Goal: Transaction & Acquisition: Obtain resource

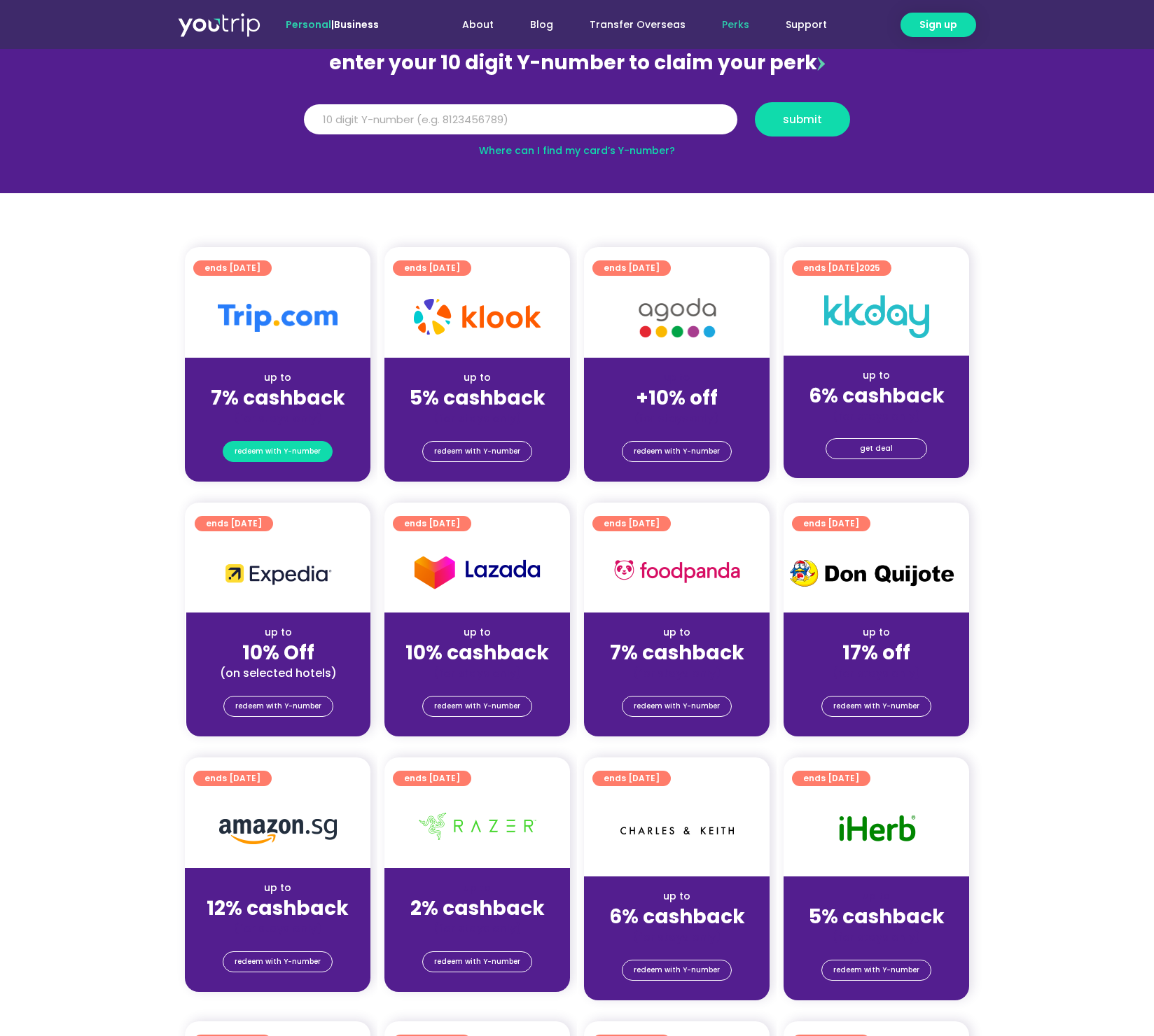
click at [292, 455] on span "redeem with Y-number" at bounding box center [277, 452] width 86 height 19
click at [264, 451] on span "redeem with Y-number" at bounding box center [277, 452] width 86 height 19
click at [281, 388] on strong "7% cashback" at bounding box center [277, 398] width 135 height 27
click at [296, 460] on span "redeem with Y-number" at bounding box center [277, 452] width 86 height 19
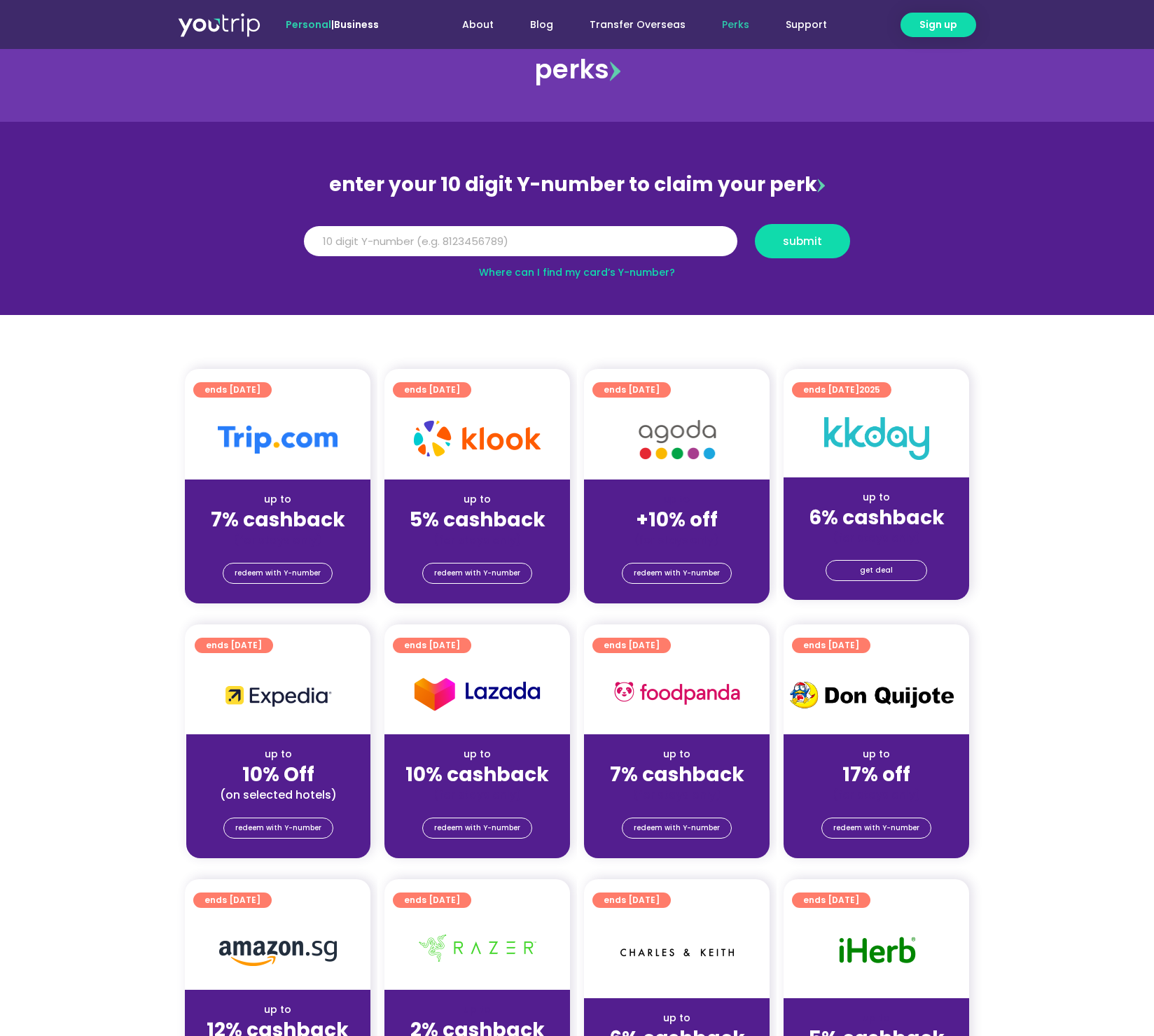
scroll to position [31, 0]
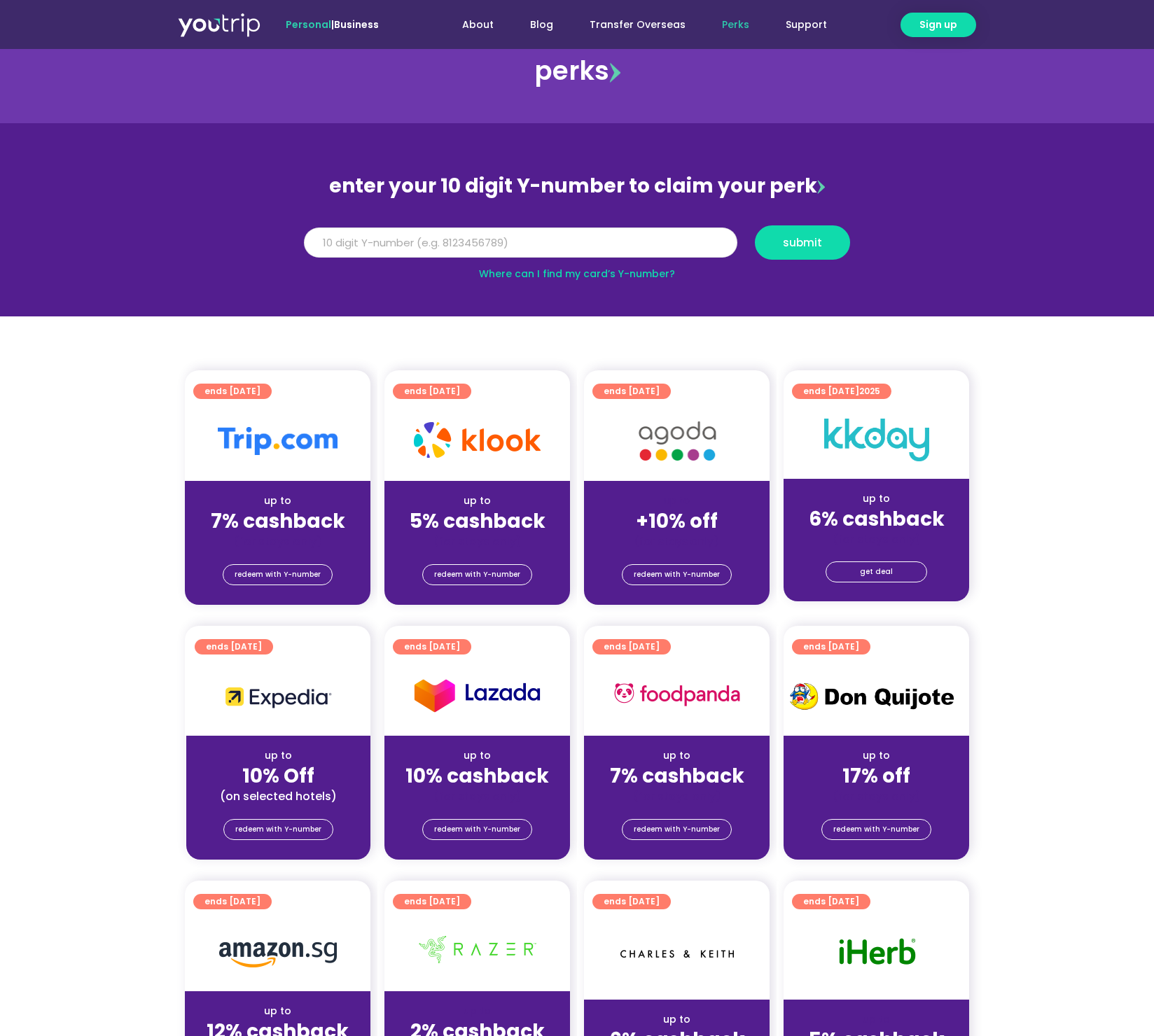
click at [424, 238] on input "Y Number" at bounding box center [520, 243] width 433 height 31
click at [816, 247] on span "submit" at bounding box center [802, 242] width 39 height 11
click at [315, 238] on input "[CREDIT_CARD_NUMBER]" at bounding box center [520, 243] width 433 height 31
type input "5"
type input "8183976564"
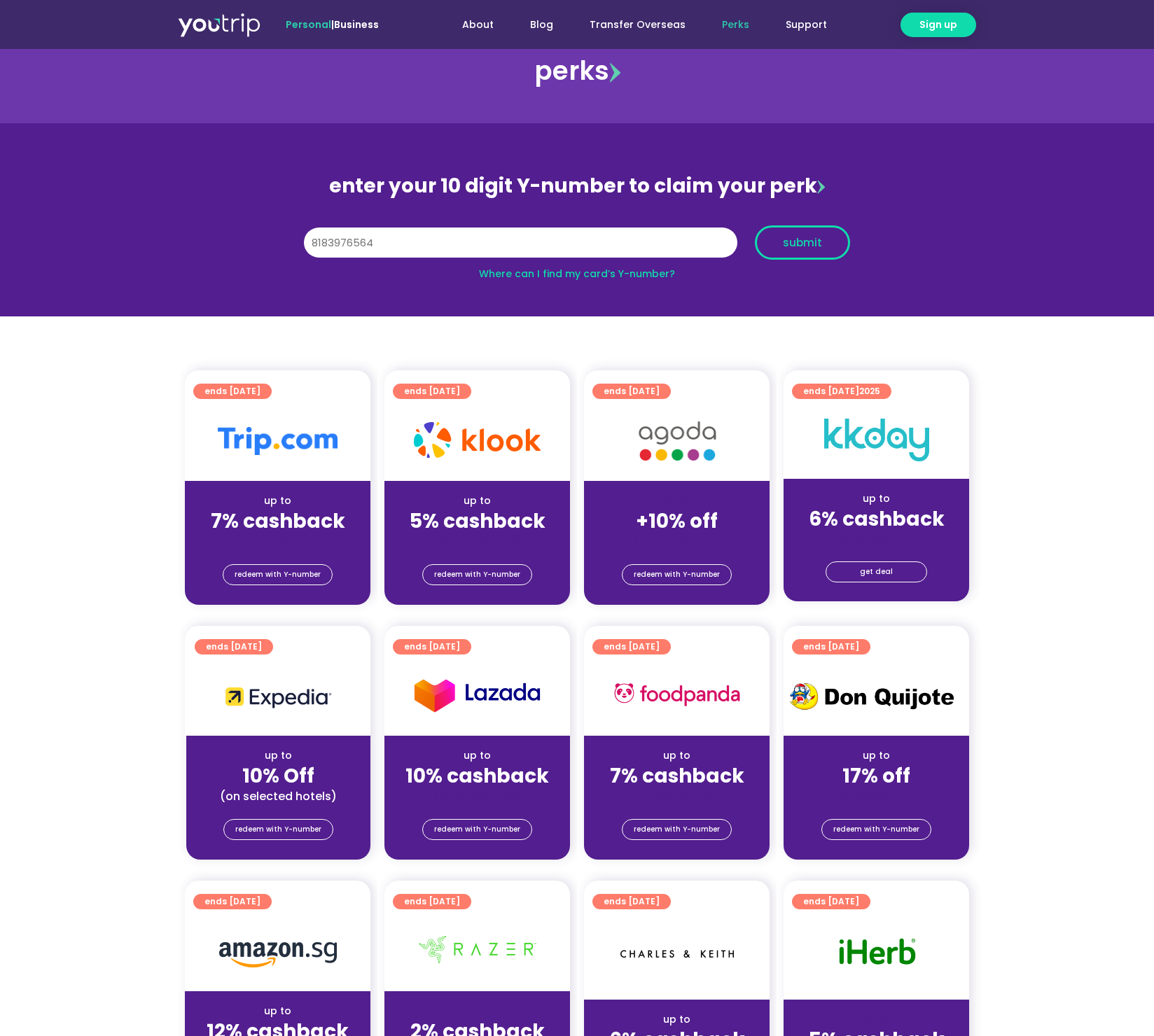
click at [813, 239] on span "submit" at bounding box center [802, 242] width 39 height 11
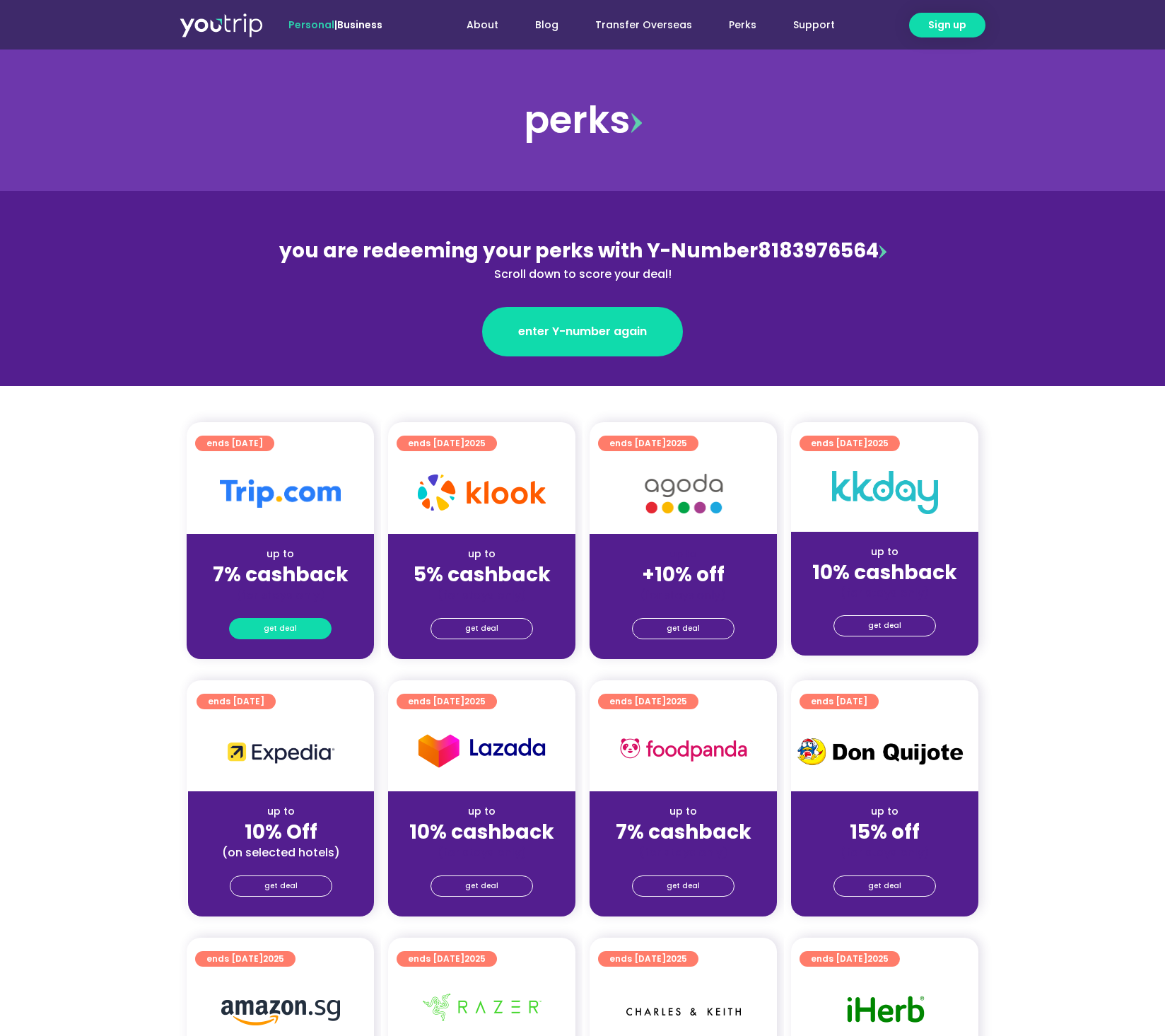
click at [303, 631] on link "get deal" at bounding box center [280, 629] width 103 height 22
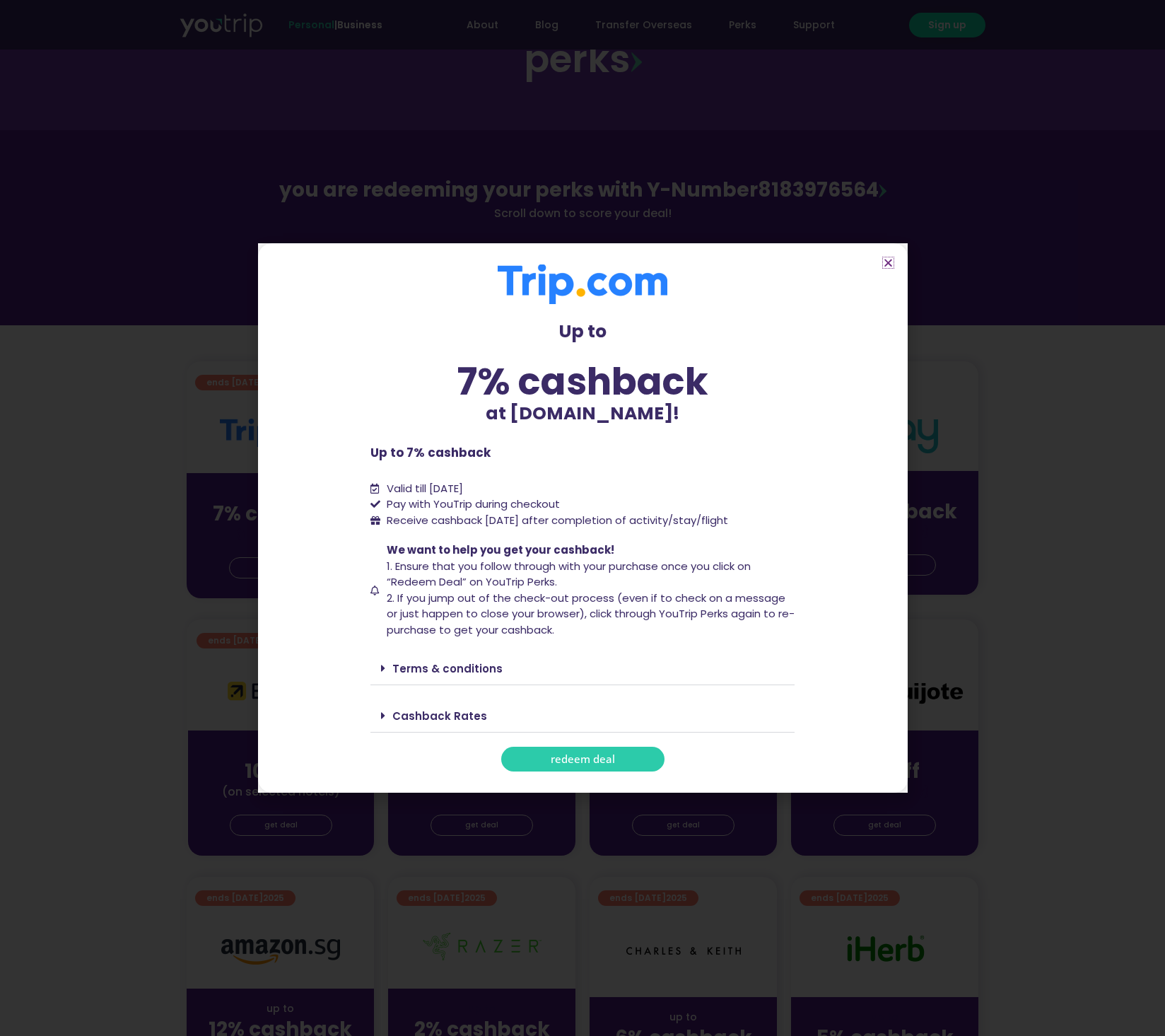
scroll to position [256, 0]
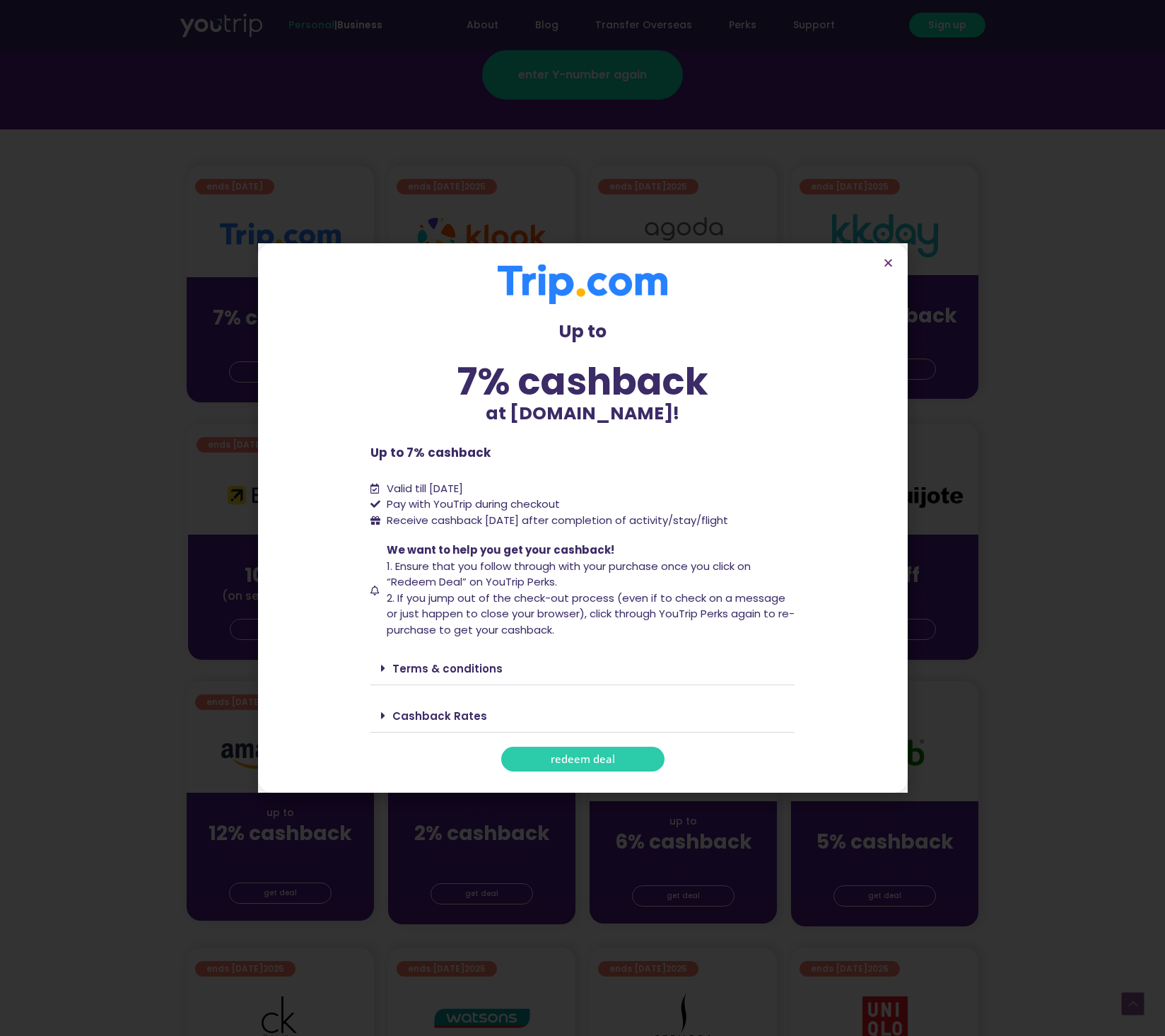
click at [580, 760] on span "redeem deal" at bounding box center [583, 758] width 65 height 11
